Goal: Book appointment/travel/reservation

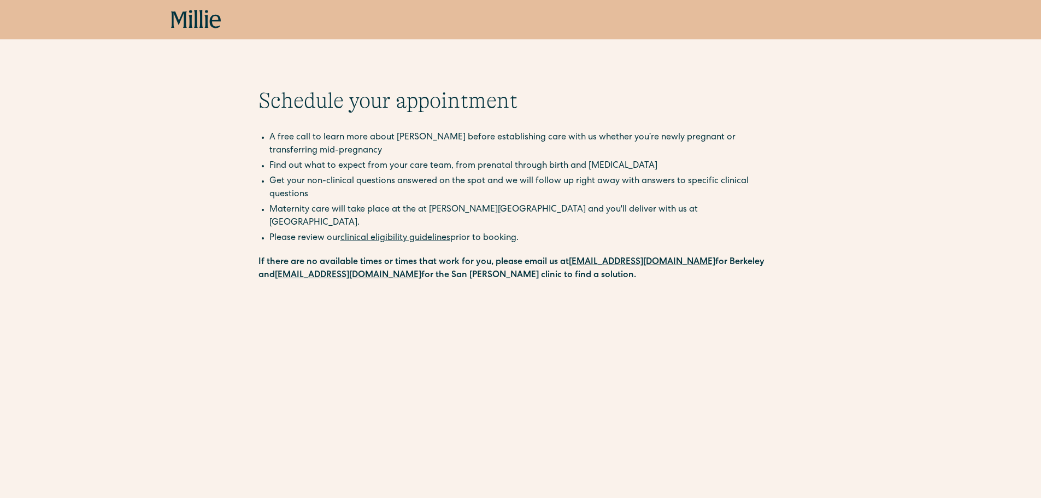
click at [207, 24] on icon at bounding box center [206, 19] width 4 height 18
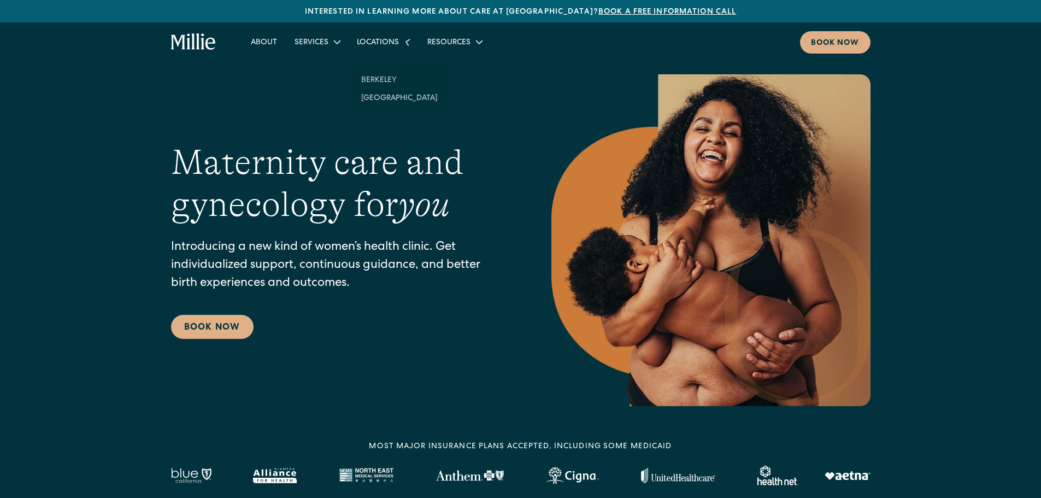
click at [384, 45] on div "Locations" at bounding box center [378, 42] width 42 height 11
click at [406, 42] on icon at bounding box center [407, 42] width 13 height 13
click at [397, 87] on link "[GEOGRAPHIC_DATA]" at bounding box center [400, 87] width 94 height 18
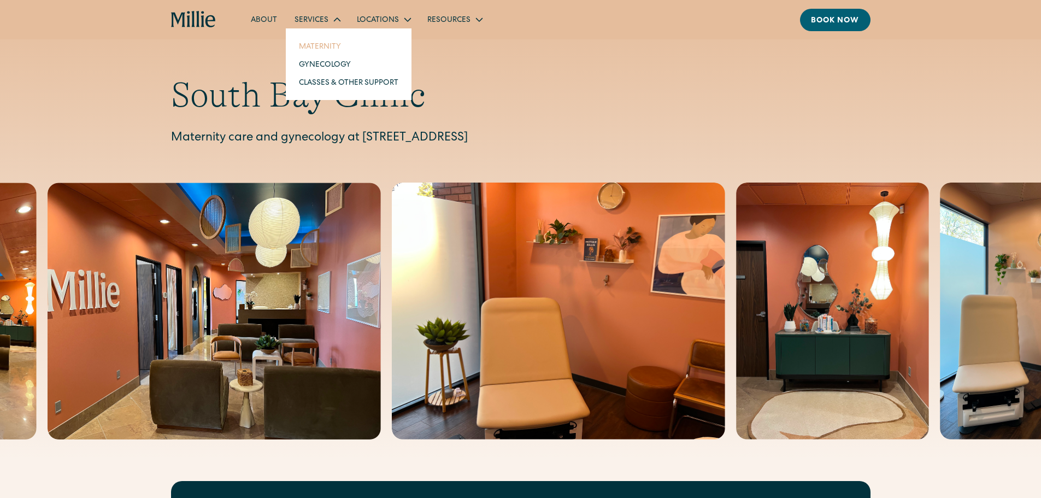
click at [322, 48] on link "Maternity" at bounding box center [348, 46] width 117 height 18
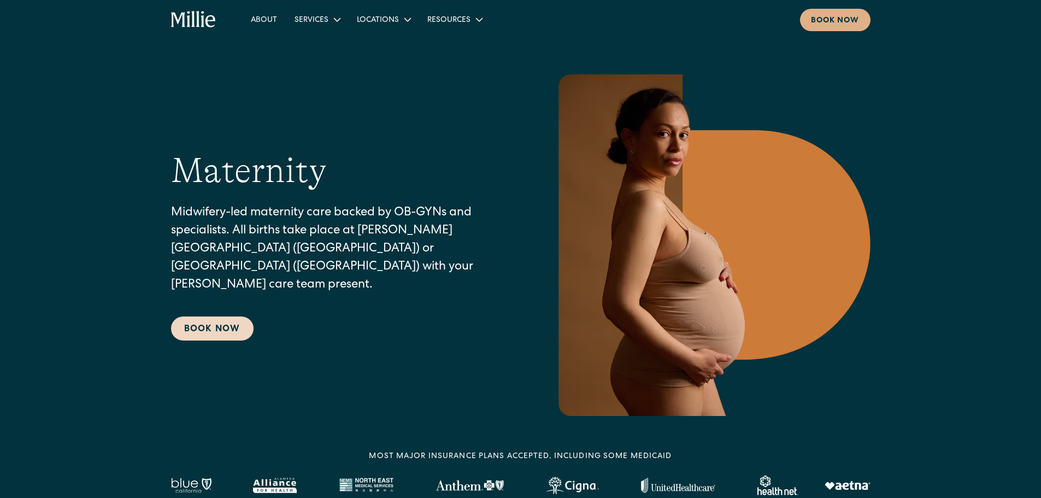
click at [209, 319] on link "Book Now" at bounding box center [212, 328] width 83 height 24
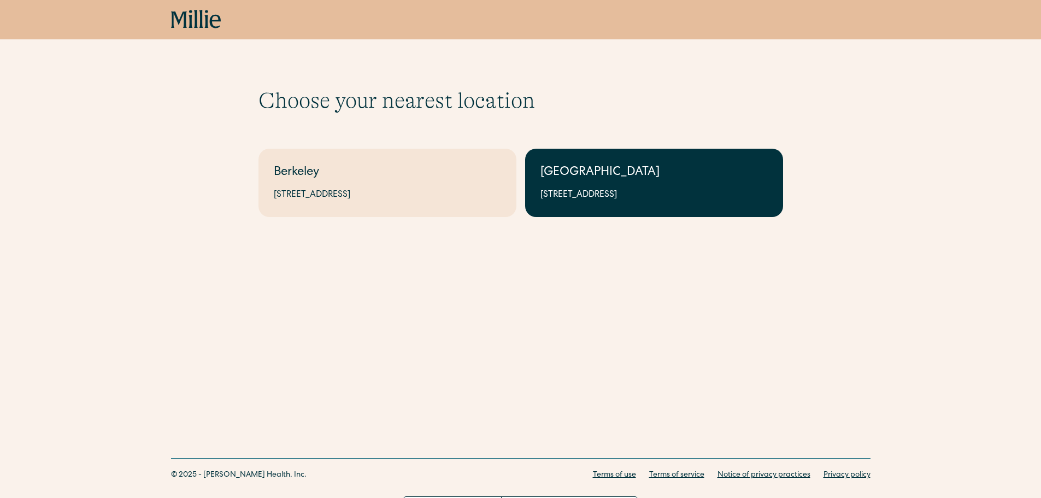
click at [626, 168] on div "[GEOGRAPHIC_DATA]" at bounding box center [654, 173] width 227 height 18
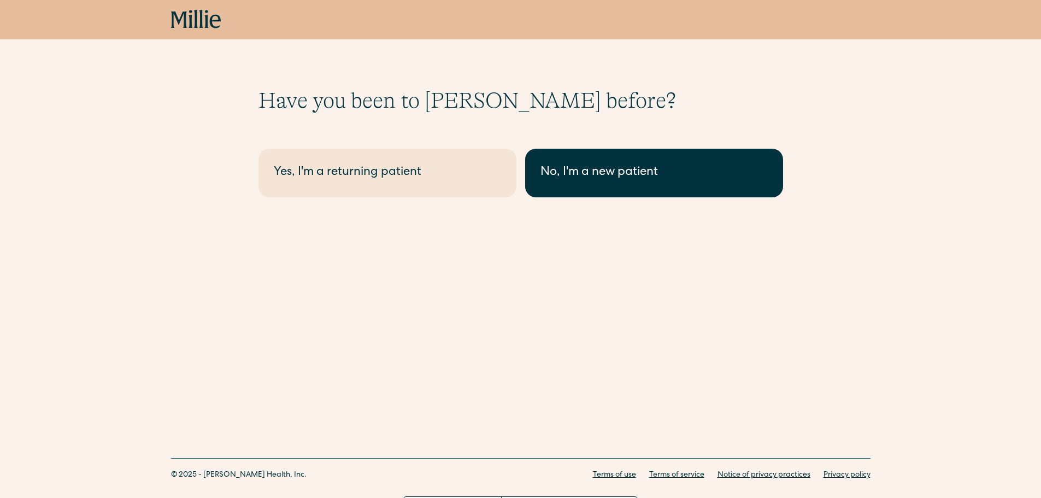
click at [589, 180] on div "No, I'm a new patient" at bounding box center [654, 173] width 227 height 18
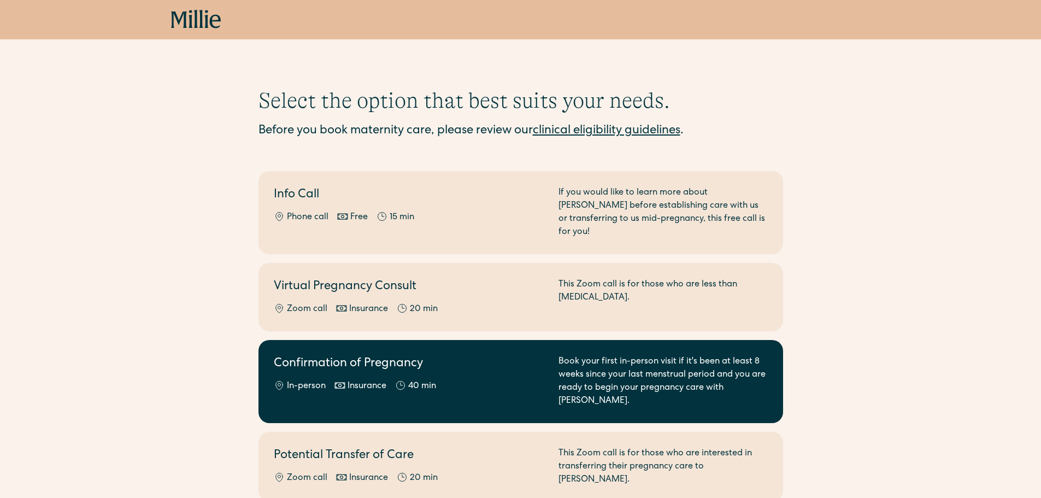
click at [497, 380] on div "In-person Insurance 40 min" at bounding box center [410, 386] width 272 height 13
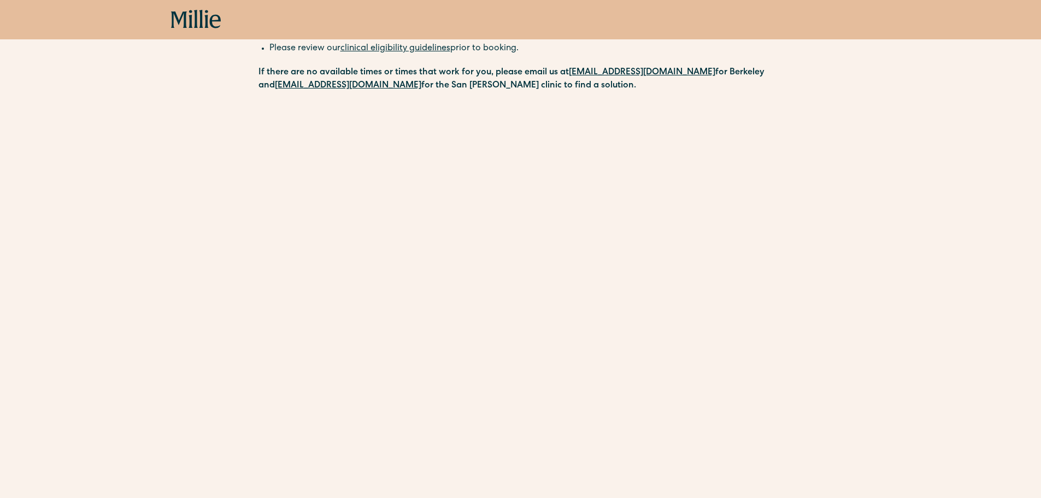
scroll to position [219, 0]
